Goal: Task Accomplishment & Management: Use online tool/utility

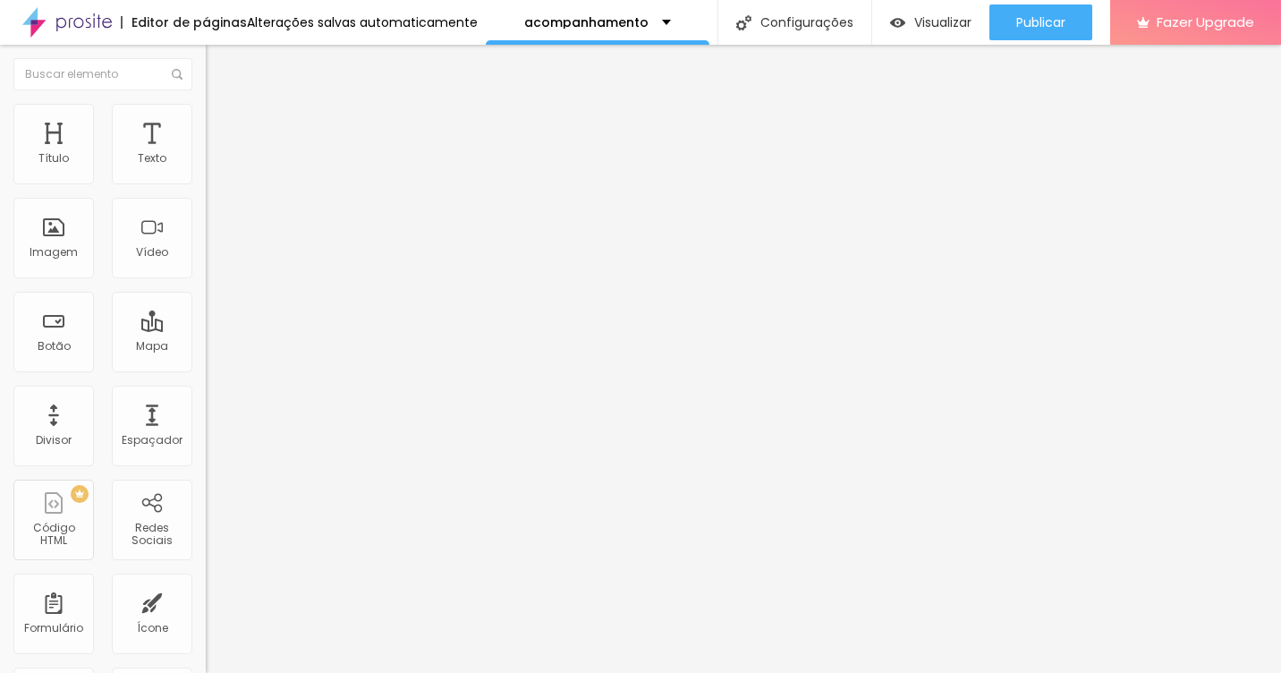
click at [206, 106] on img at bounding box center [214, 112] width 16 height 16
click at [206, 107] on img at bounding box center [214, 112] width 16 height 16
click at [206, 102] on img at bounding box center [214, 94] width 16 height 16
click at [206, 154] on span "Trocar imagem" at bounding box center [254, 146] width 97 height 15
click at [1200, 672] on div "Alboom Cloud" at bounding box center [640, 686] width 1281 height 27
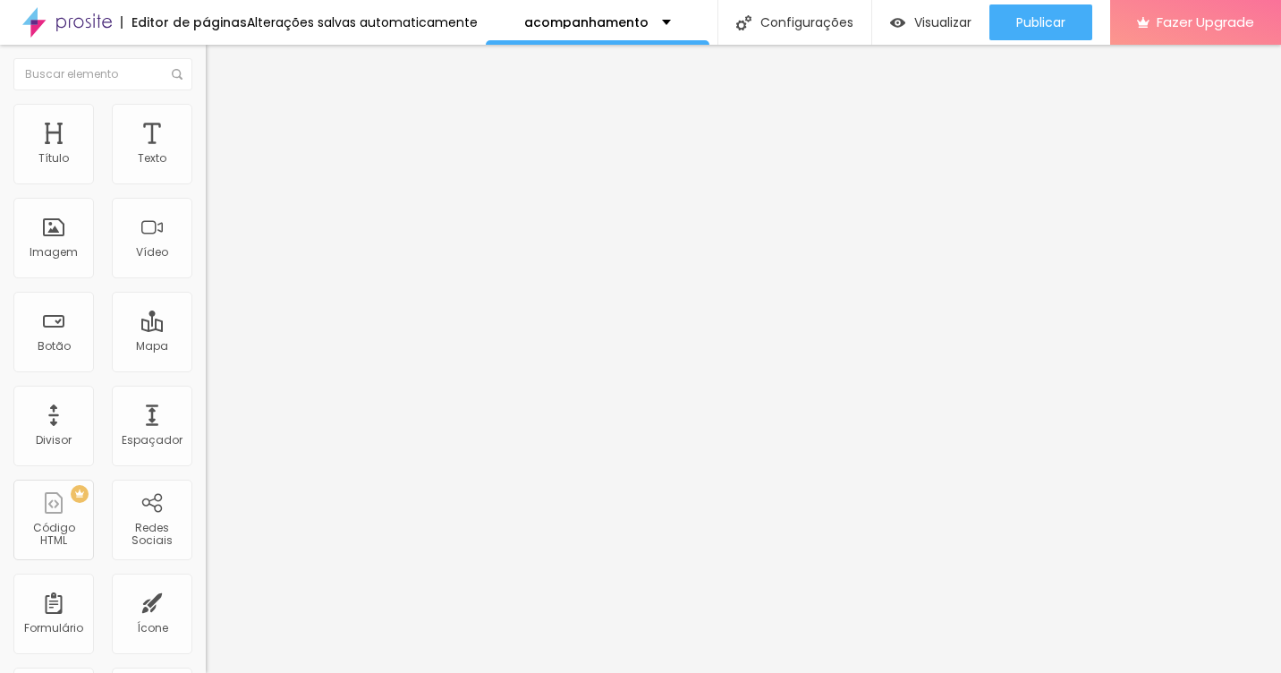
click at [909, 25] on div "Visualizar" at bounding box center [930, 22] width 81 height 15
